Goal: Information Seeking & Learning: Learn about a topic

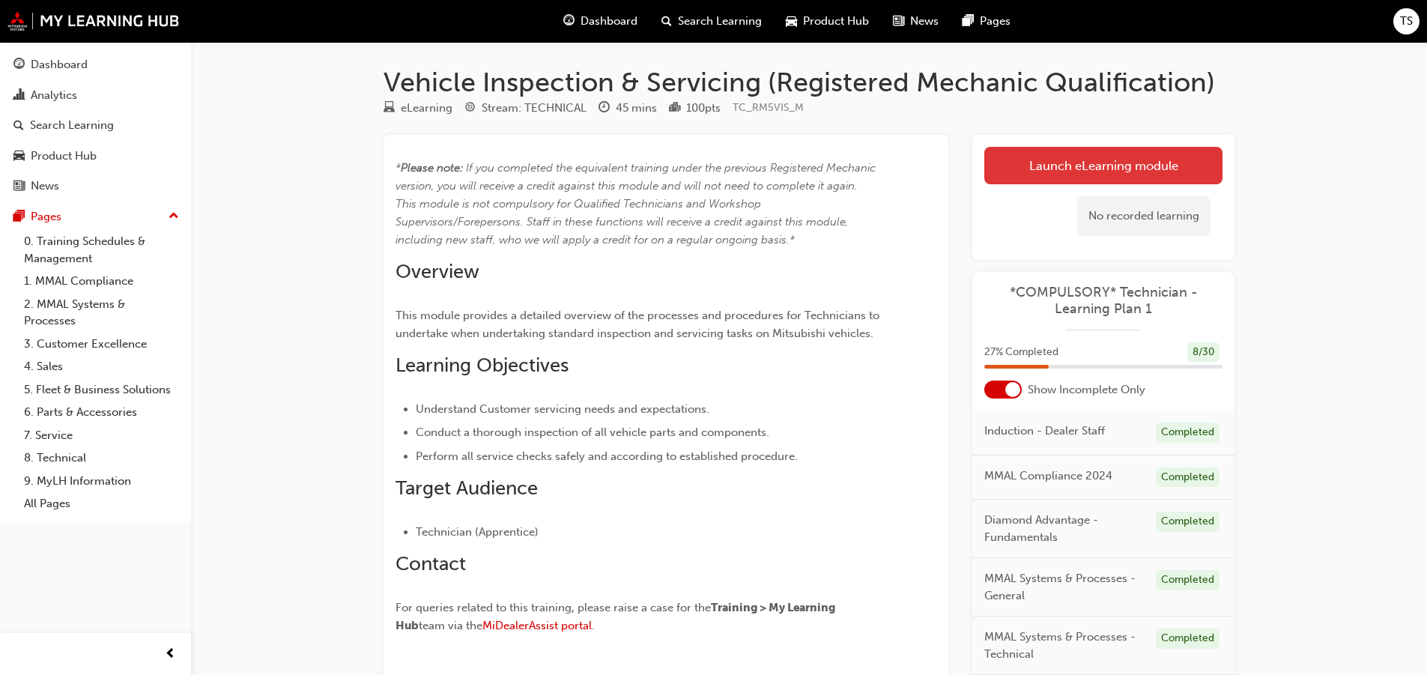
click at [1071, 169] on link "Launch eLearning module" at bounding box center [1103, 165] width 238 height 37
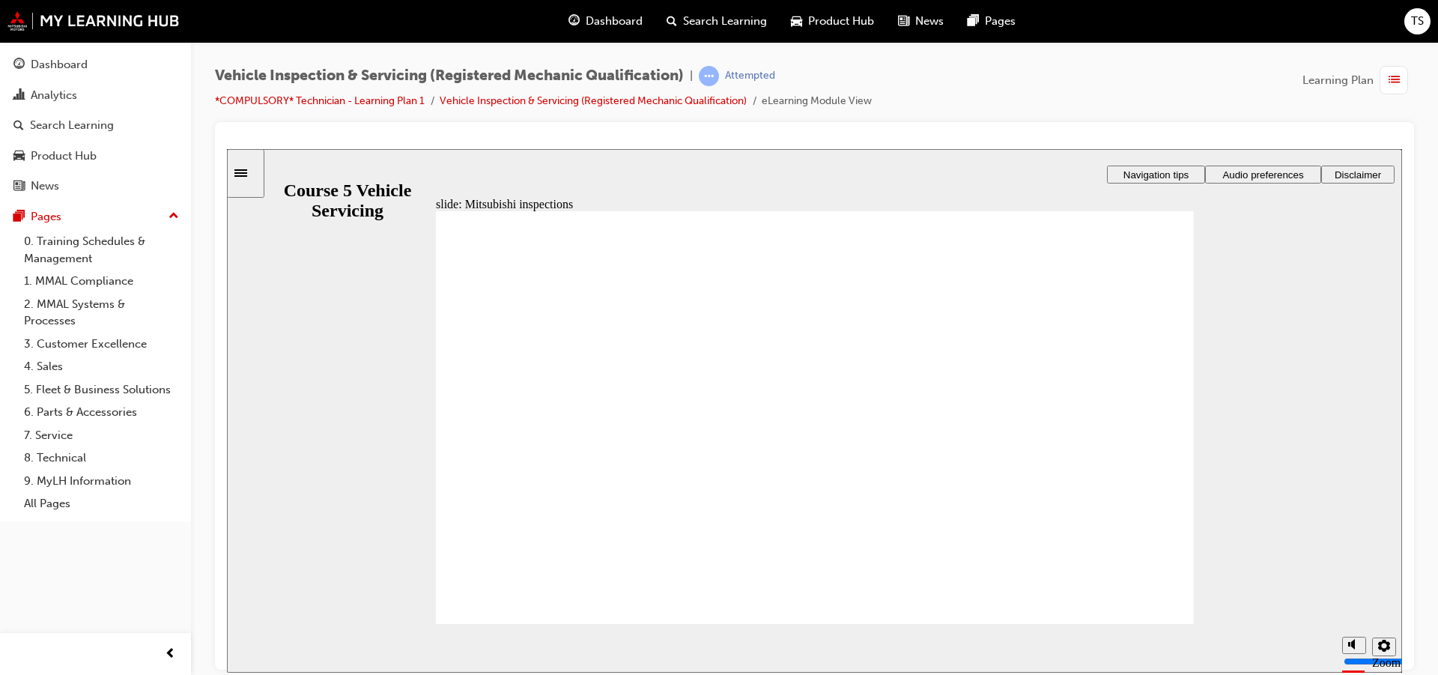
radio input "true"
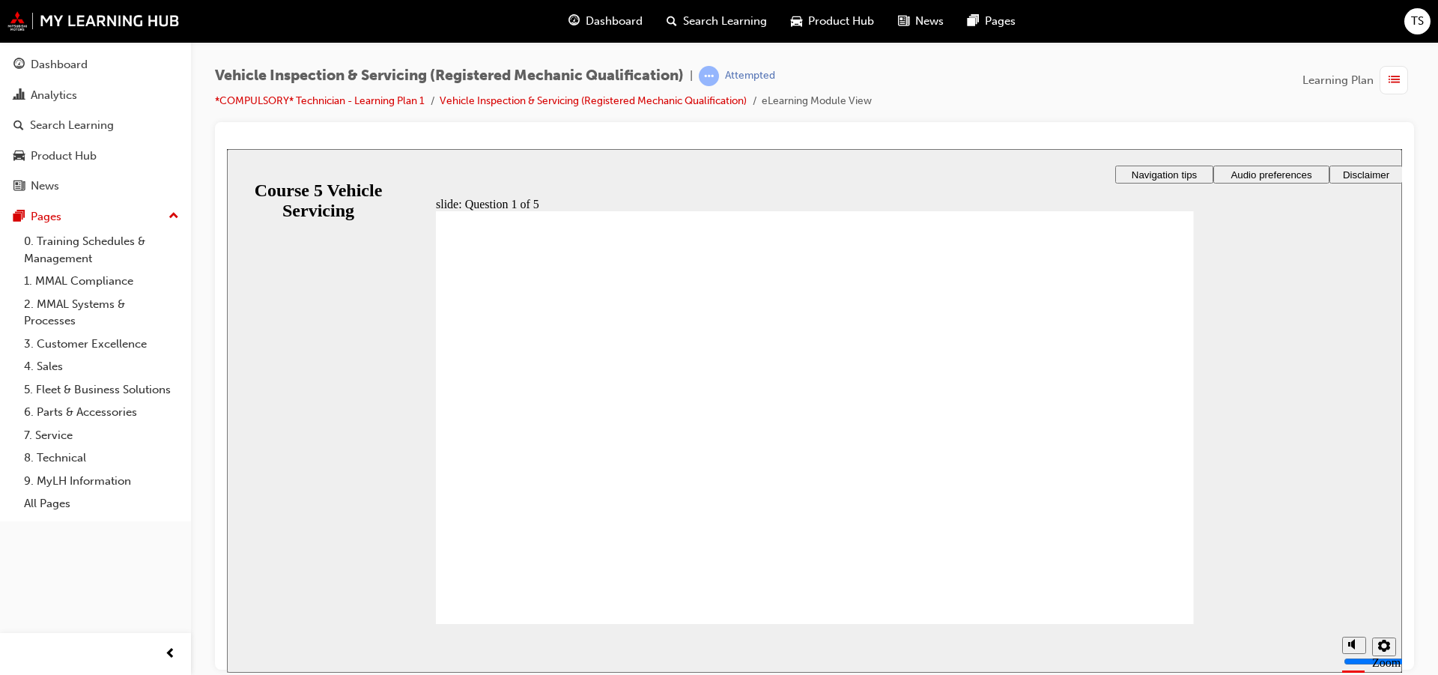
checkbox input "true"
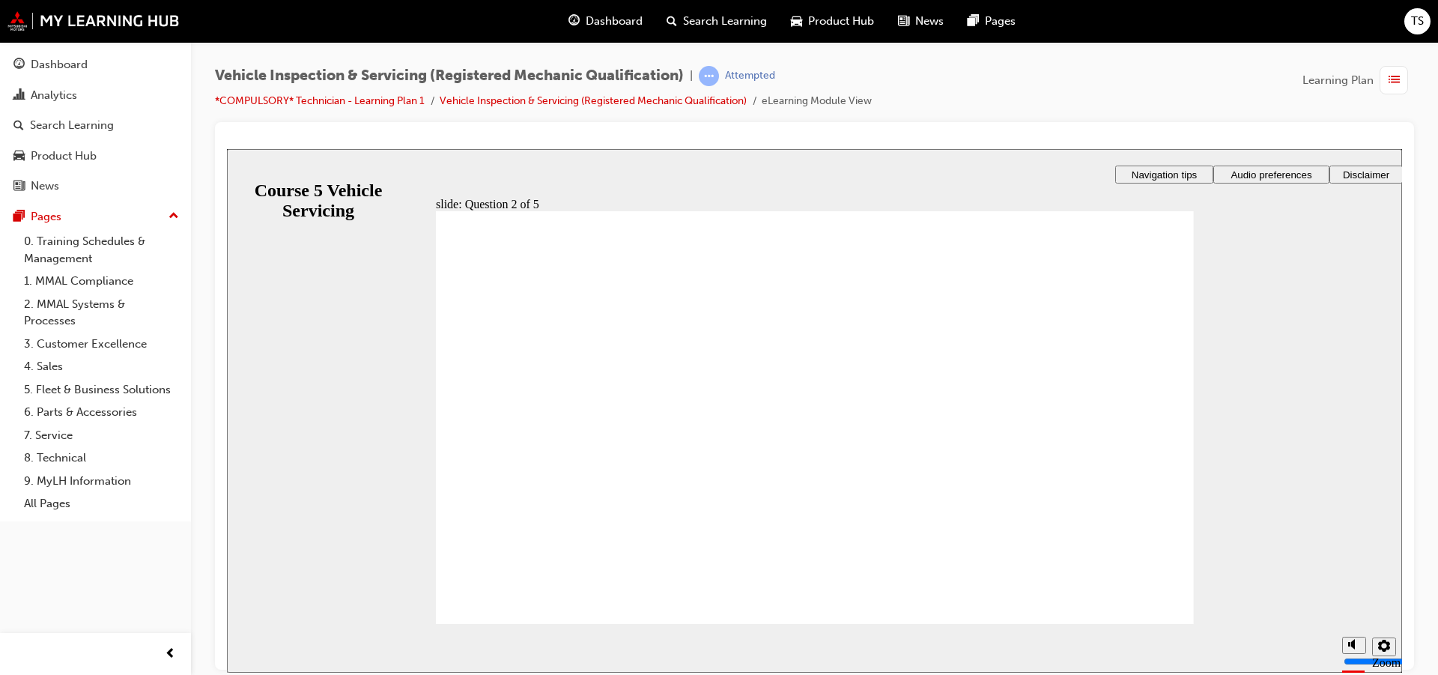
radio input "true"
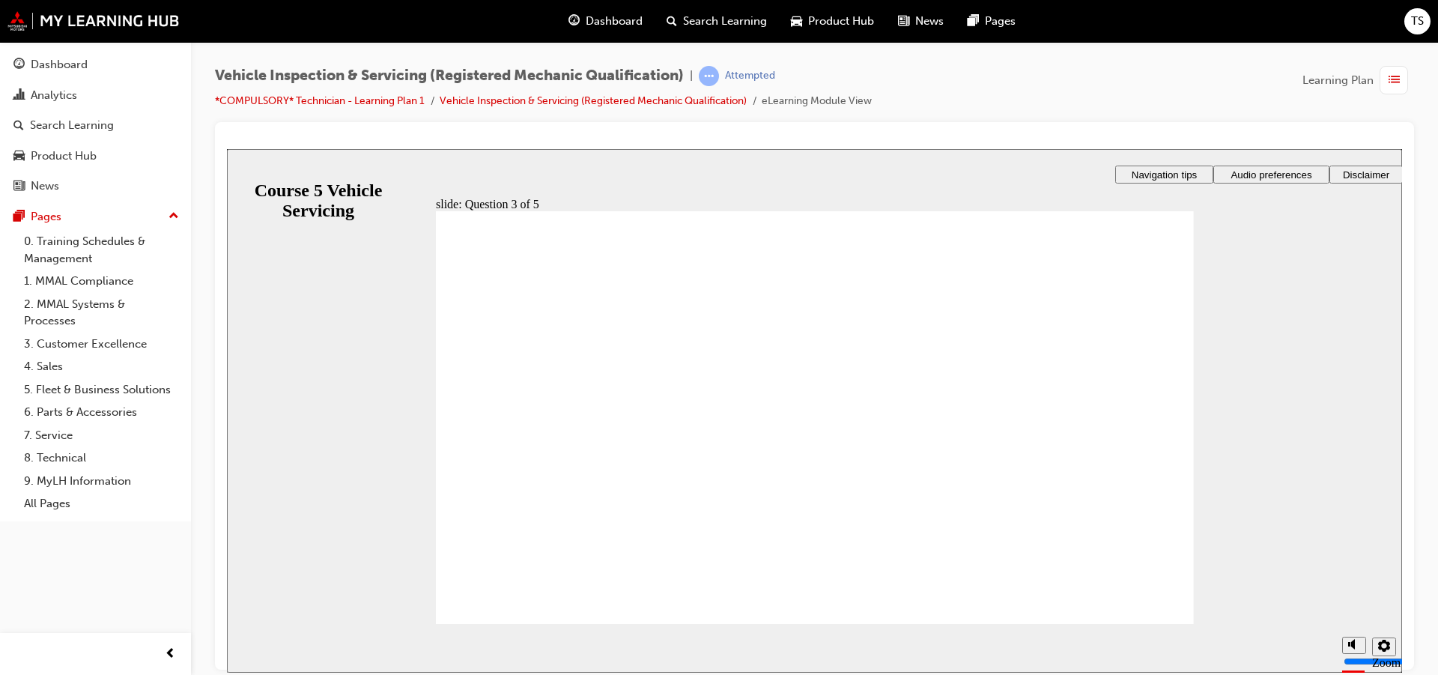
radio input "true"
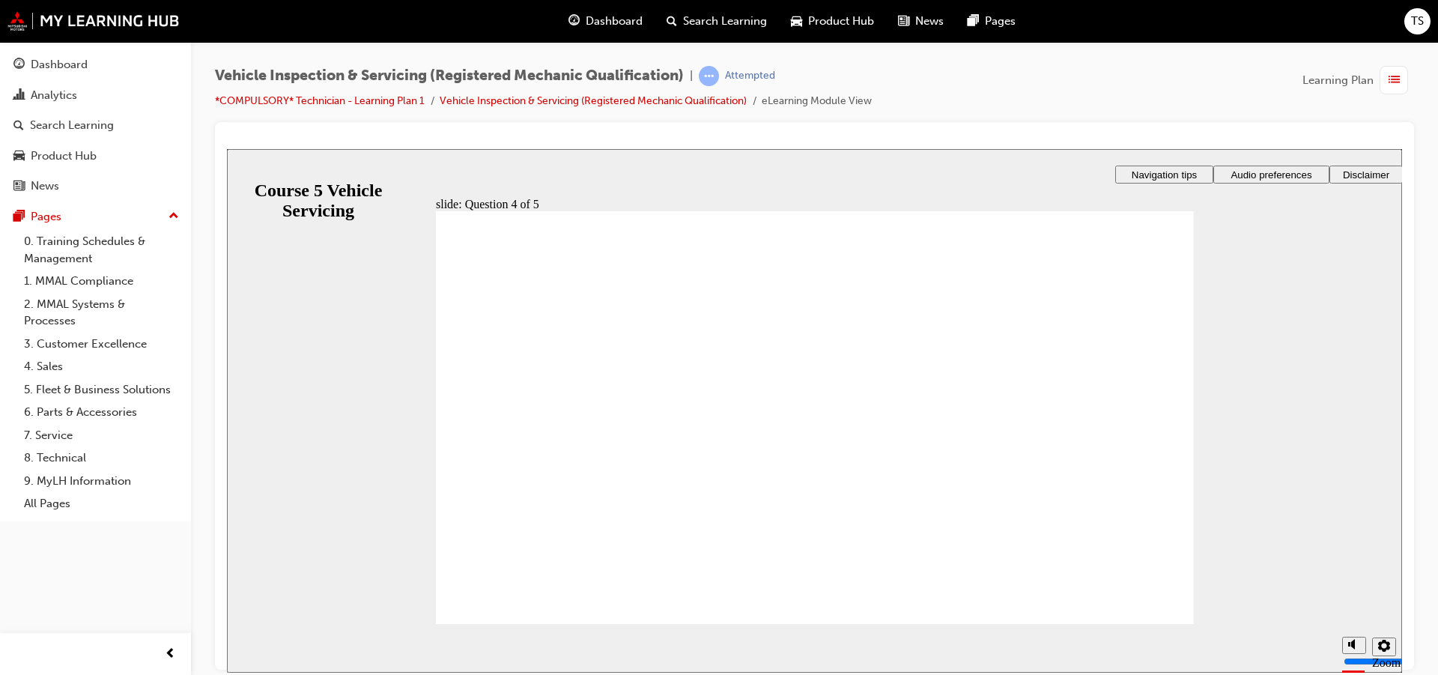
radio input "true"
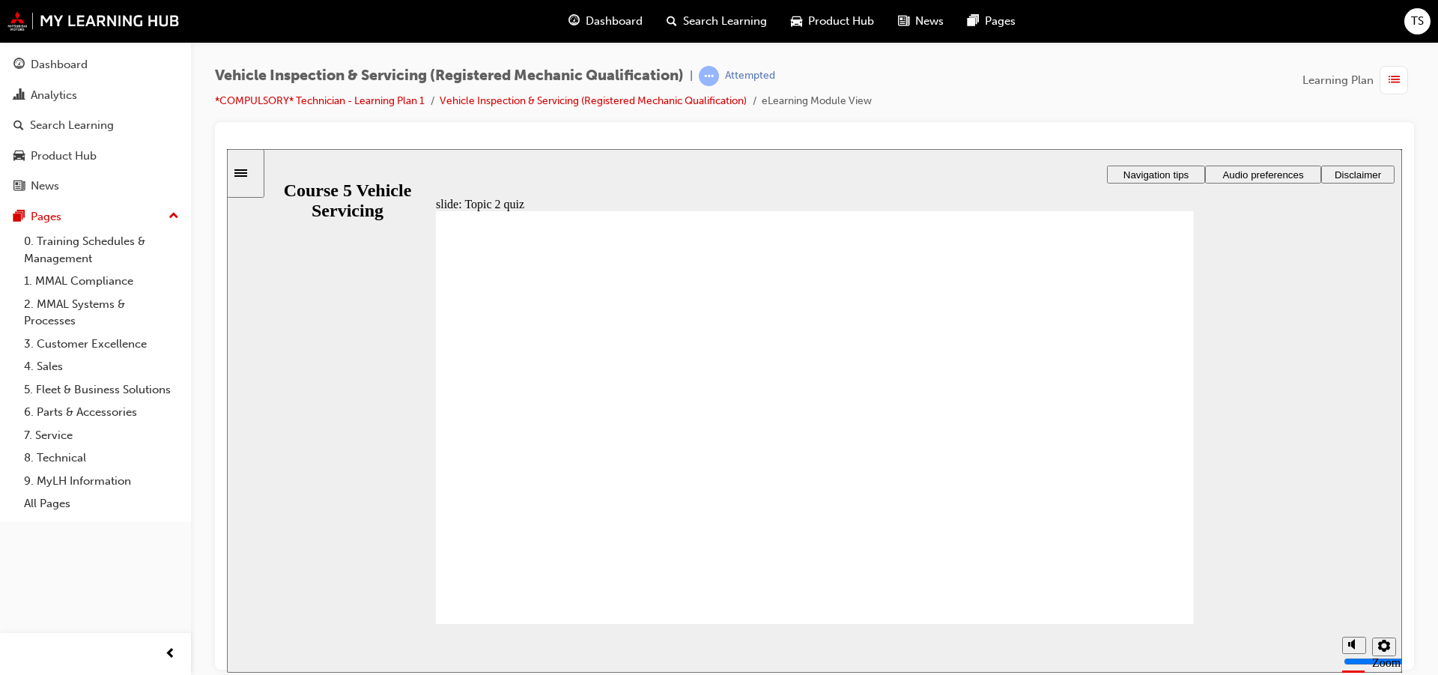
radio input "true"
drag, startPoint x: 717, startPoint y: 473, endPoint x: 709, endPoint y: 467, distance: 9.1
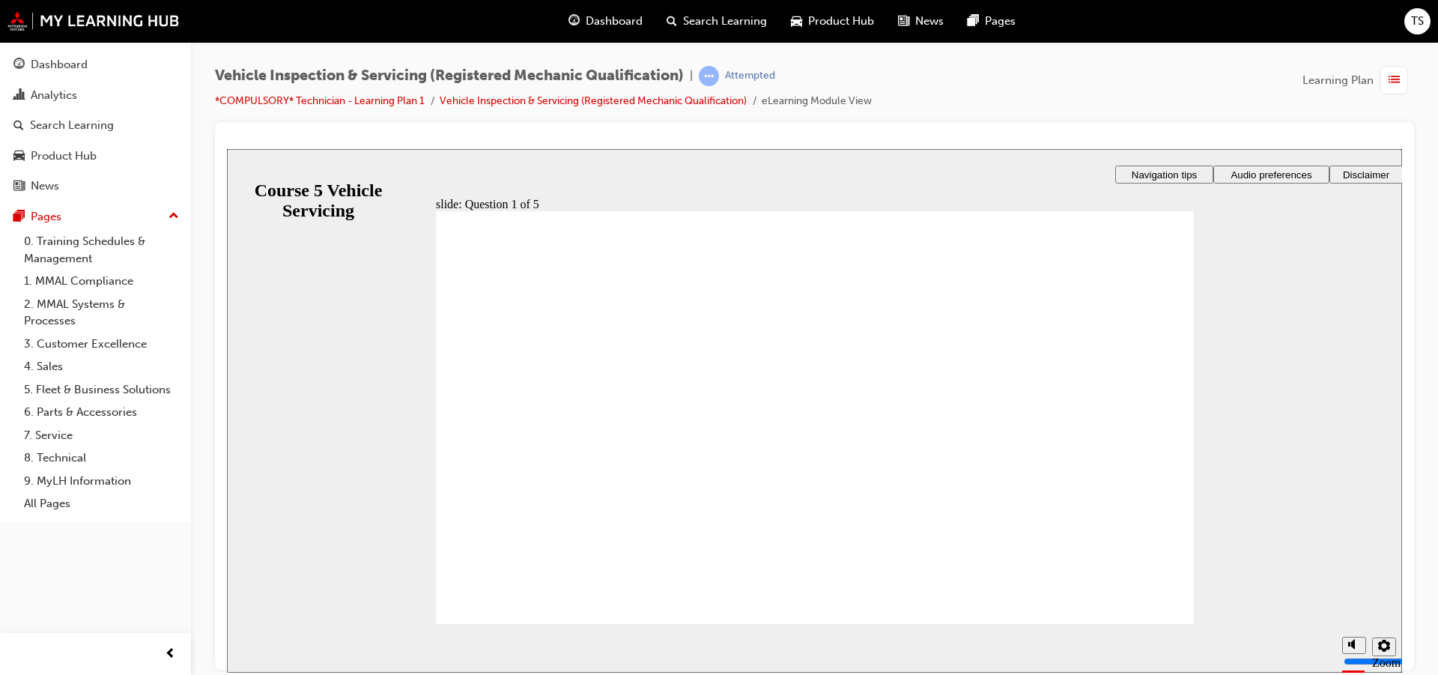
radio input "true"
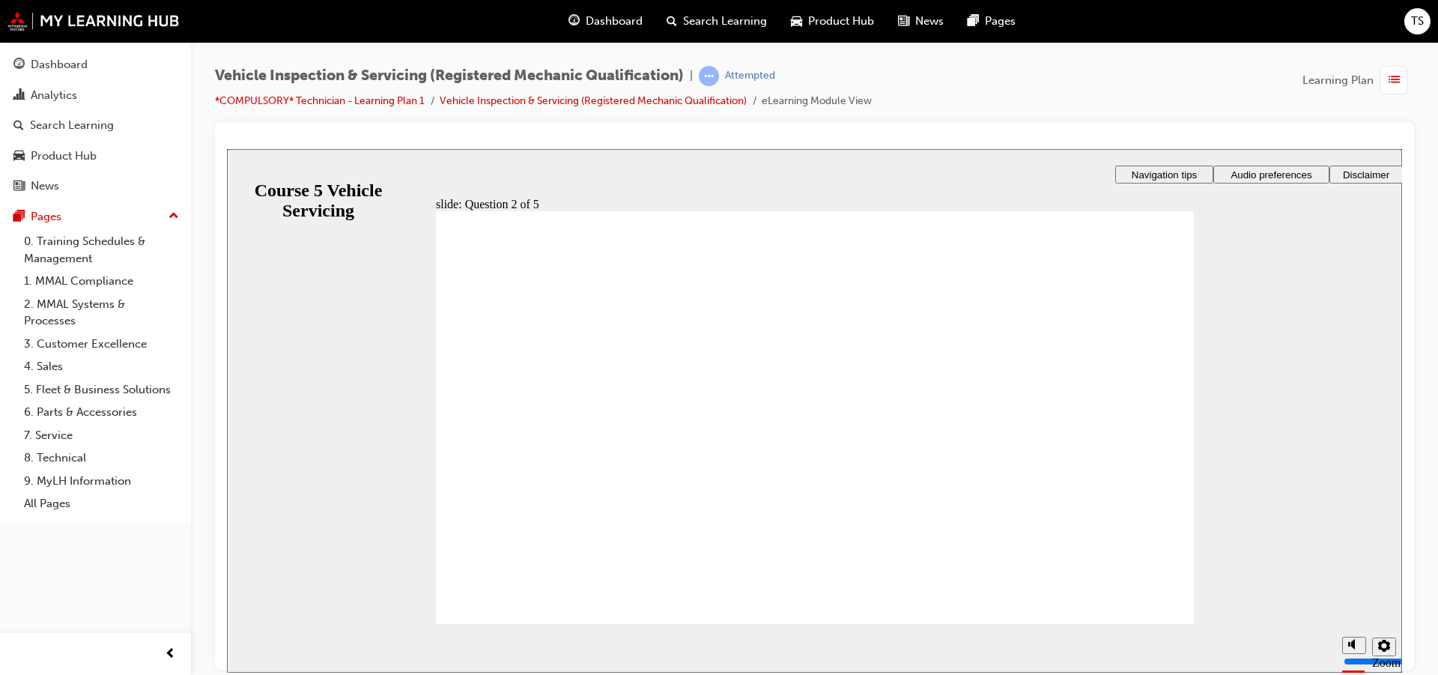
checkbox input "true"
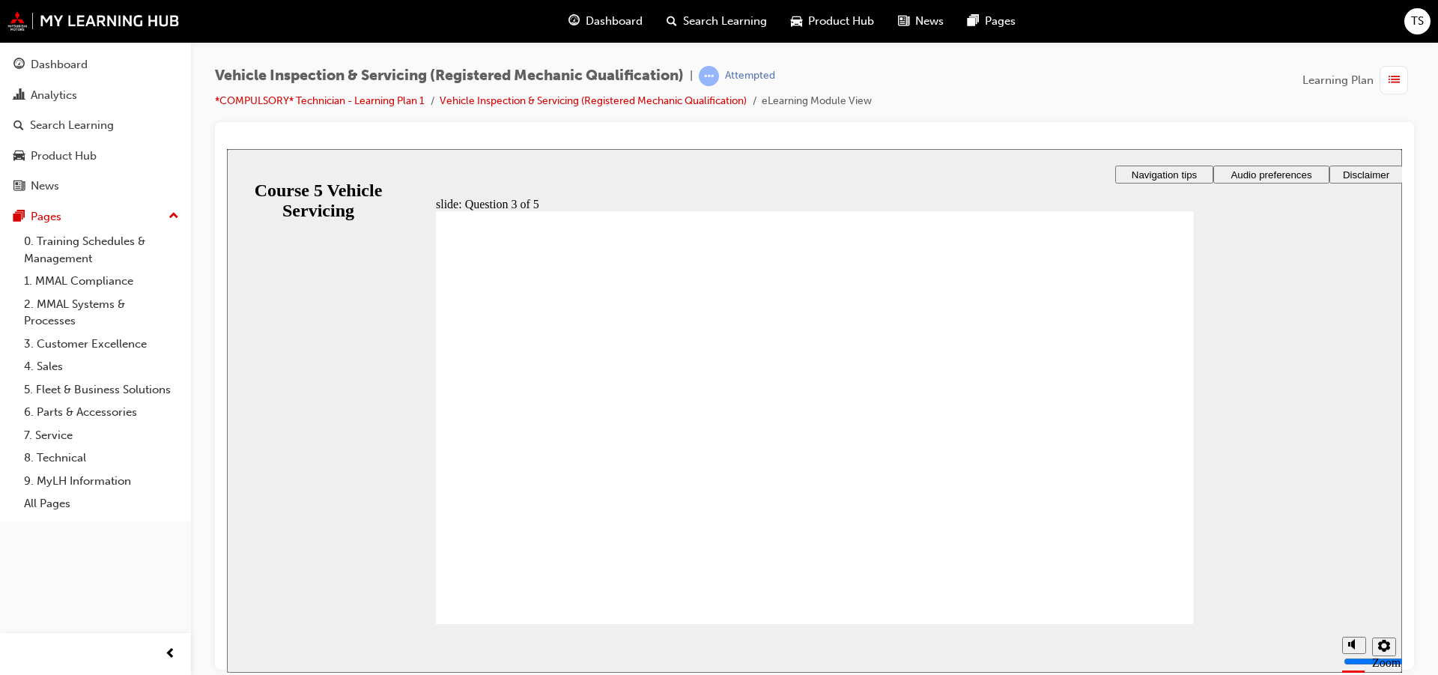
checkbox input "true"
drag, startPoint x: 638, startPoint y: 392, endPoint x: 629, endPoint y: 405, distance: 16.2
checkbox input "true"
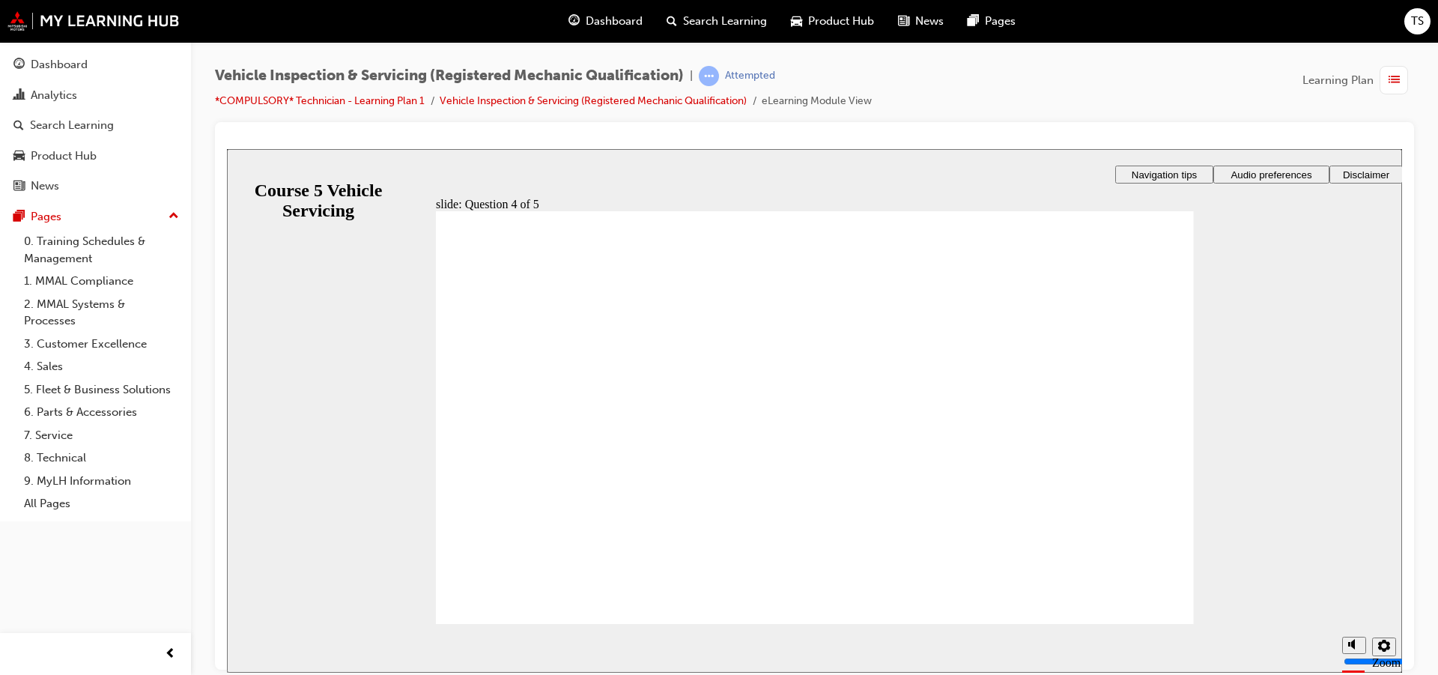
checkbox input "true"
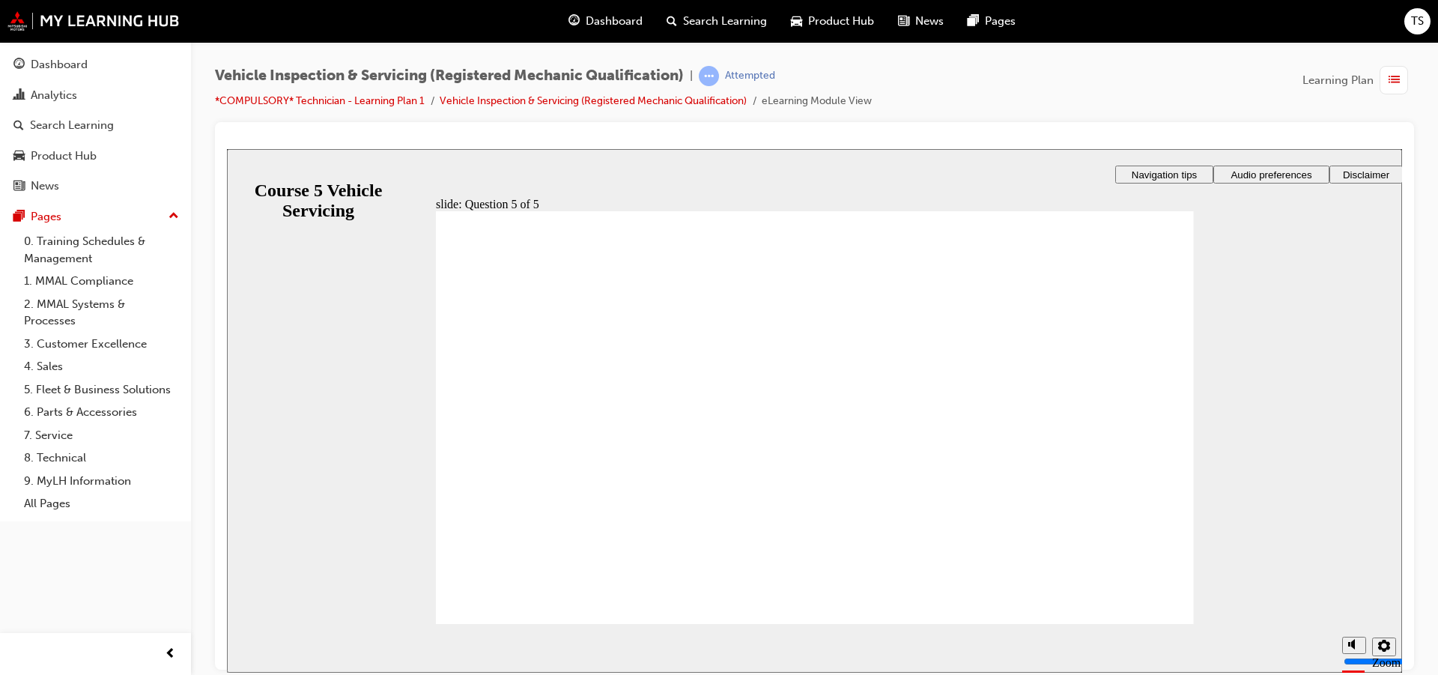
radio input "true"
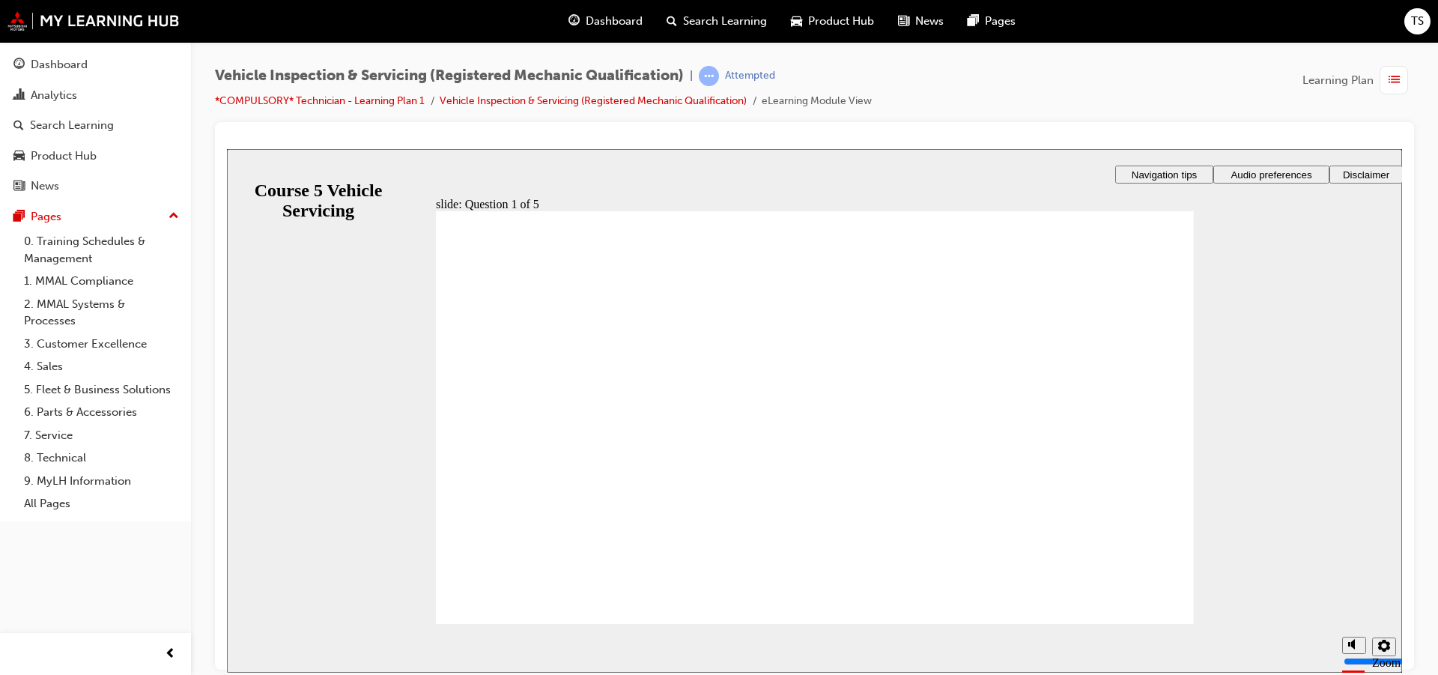
radio input "true"
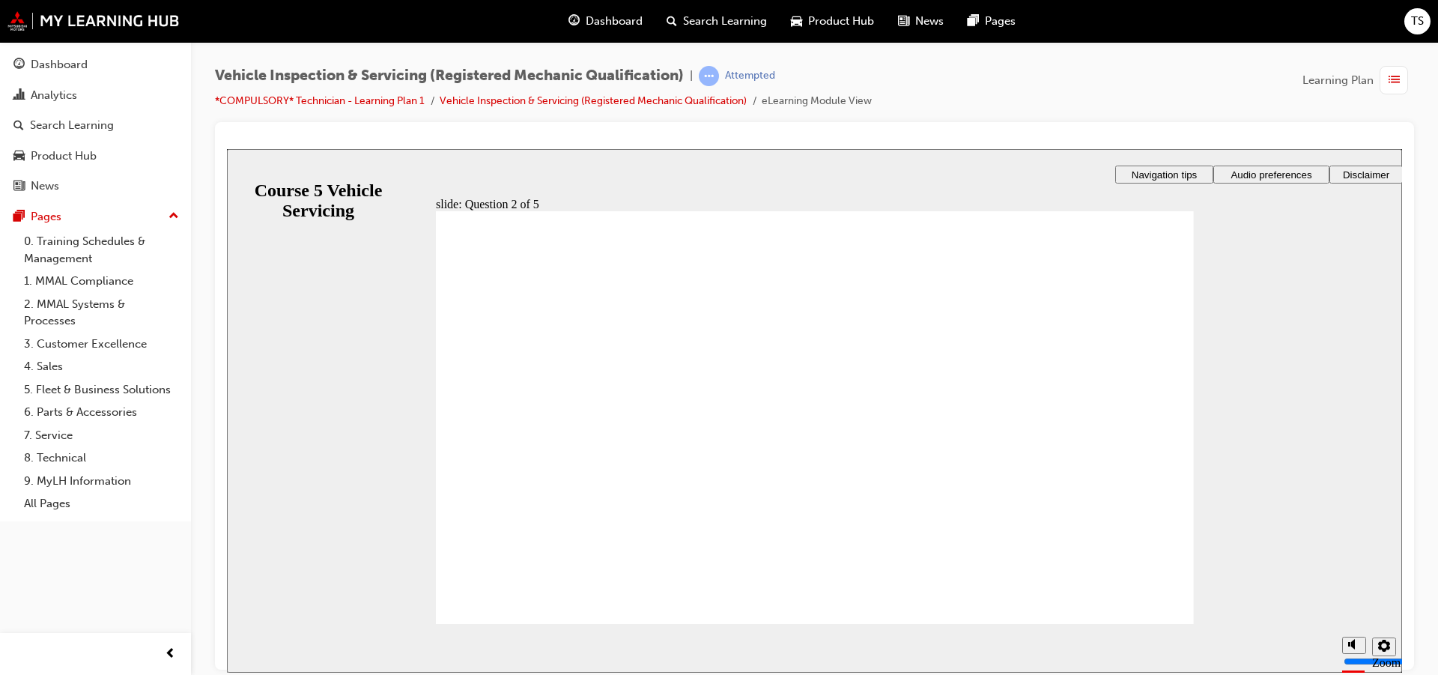
checkbox input "true"
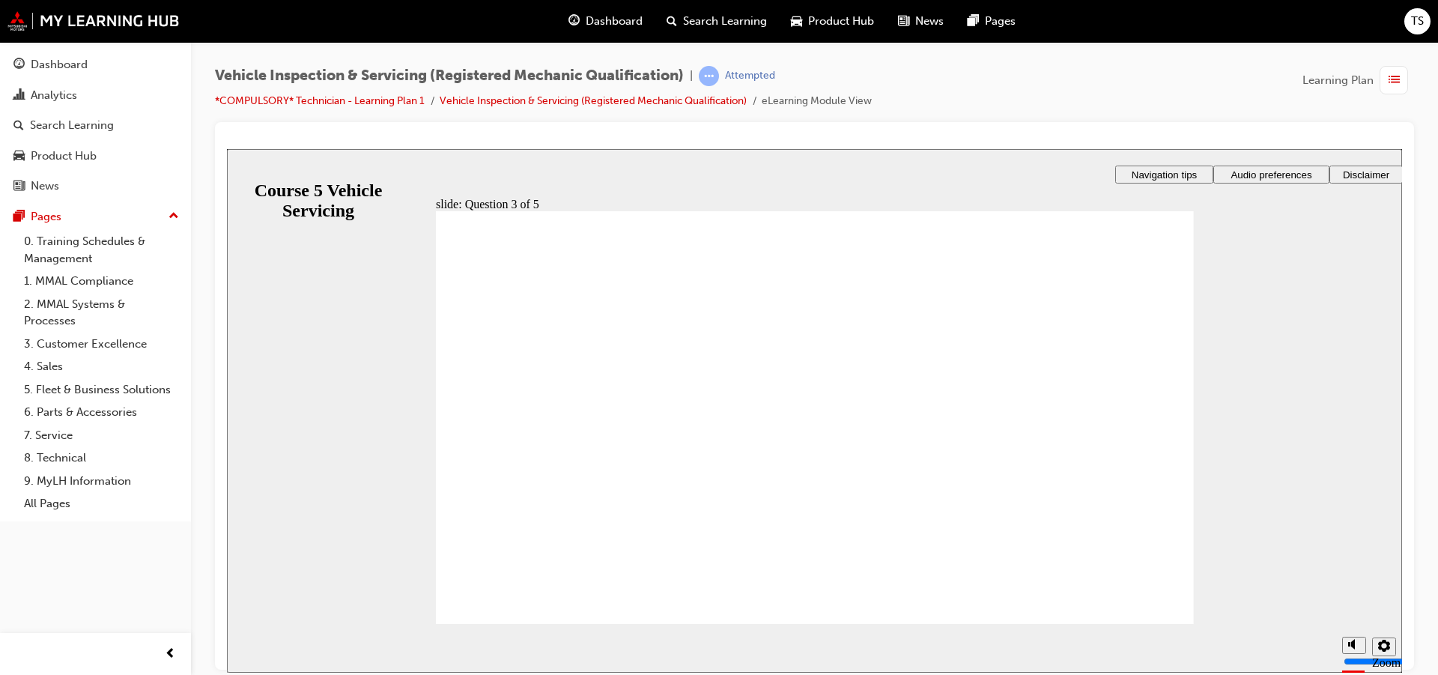
checkbox input "true"
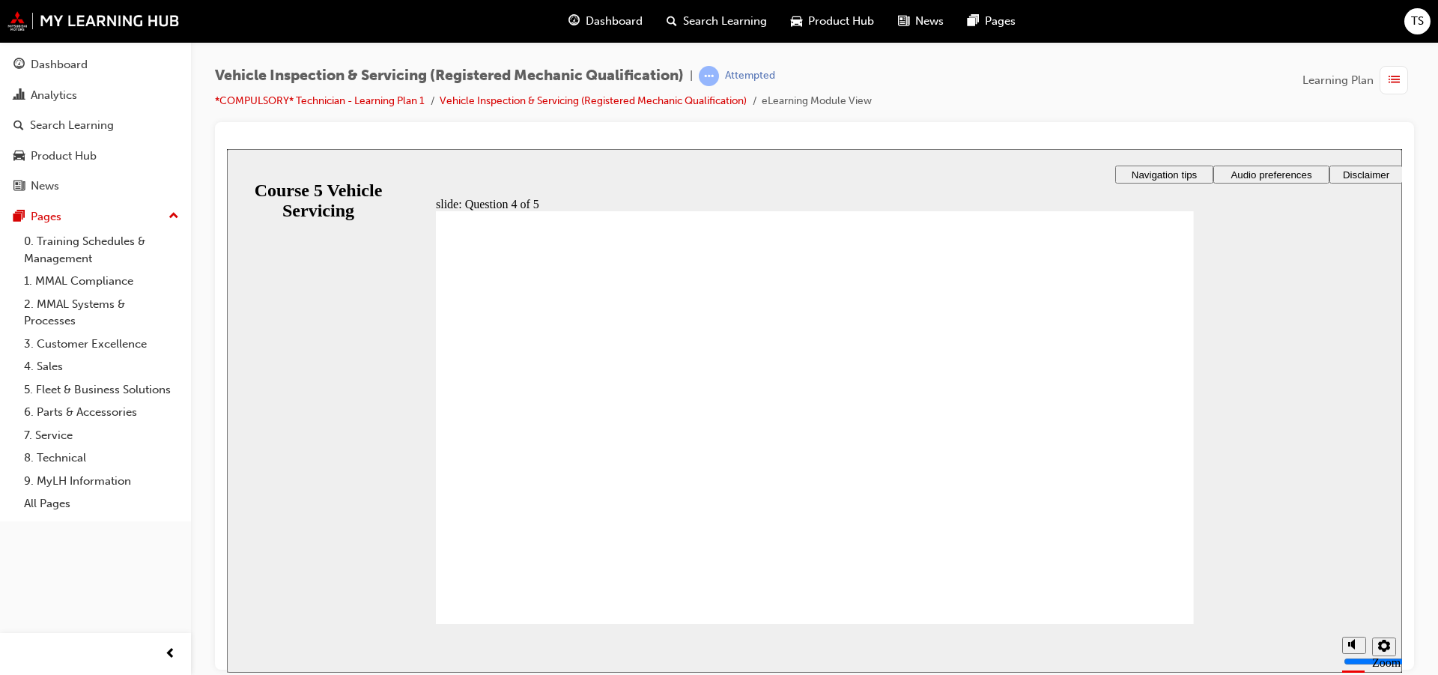
checkbox input "true"
